Goal: Information Seeking & Learning: Learn about a topic

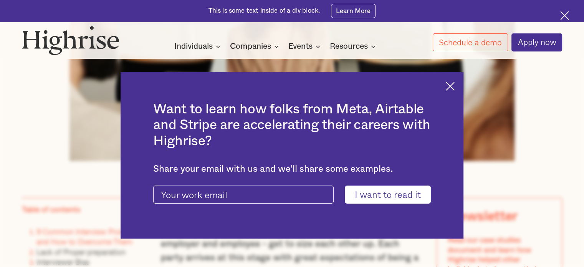
scroll to position [307, 0]
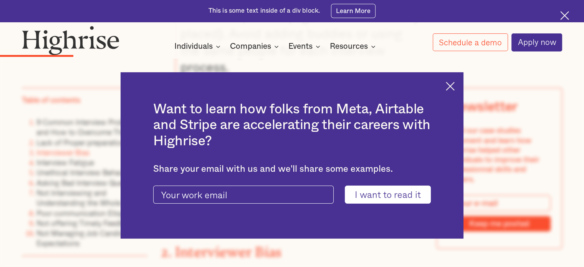
scroll to position [1614, 0]
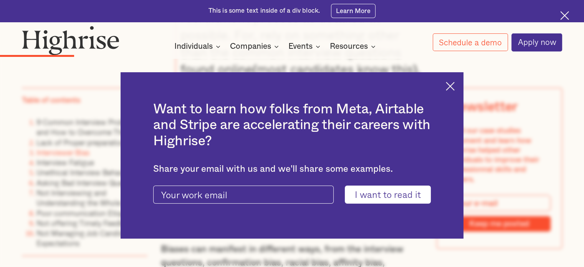
click at [455, 84] on img at bounding box center [450, 86] width 9 height 9
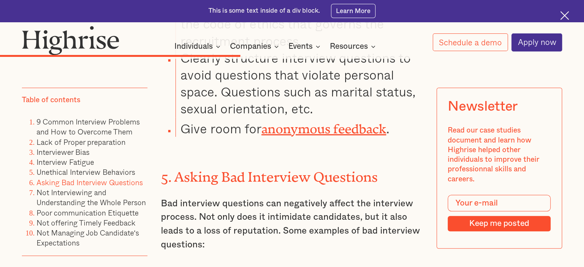
scroll to position [3804, 0]
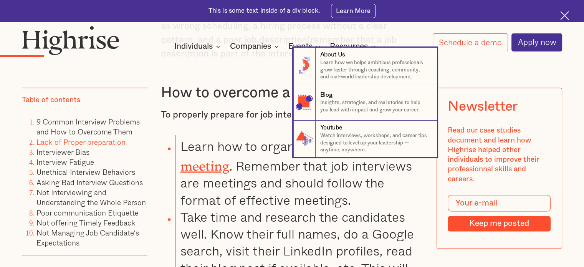
scroll to position [1191, 0]
